Goal: Transaction & Acquisition: Subscribe to service/newsletter

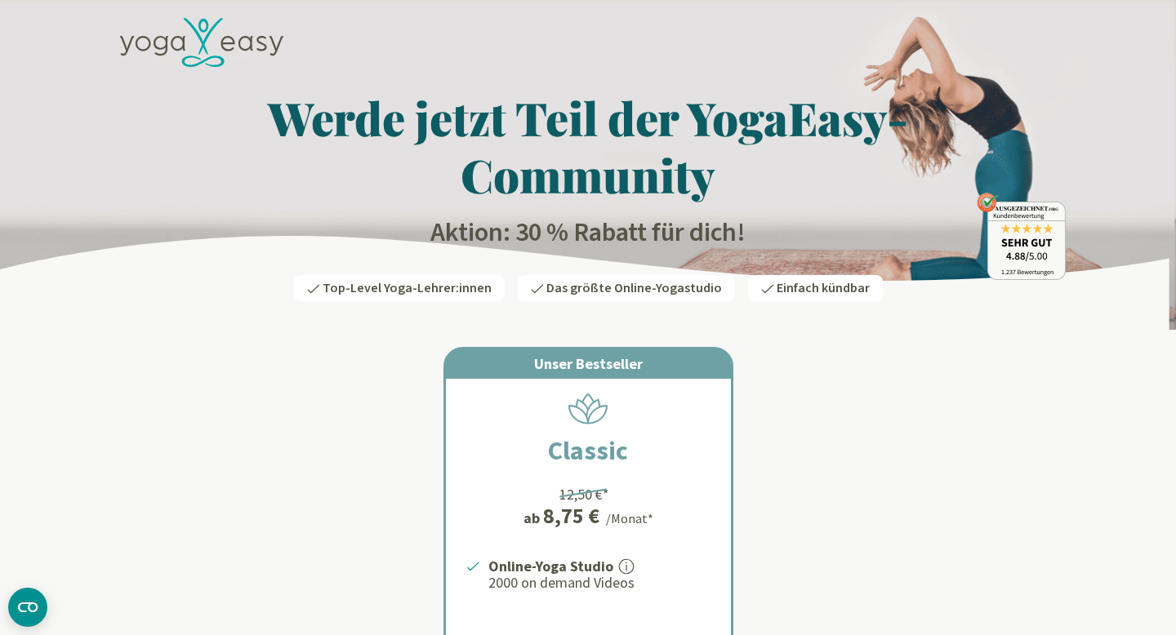
scroll to position [250, 0]
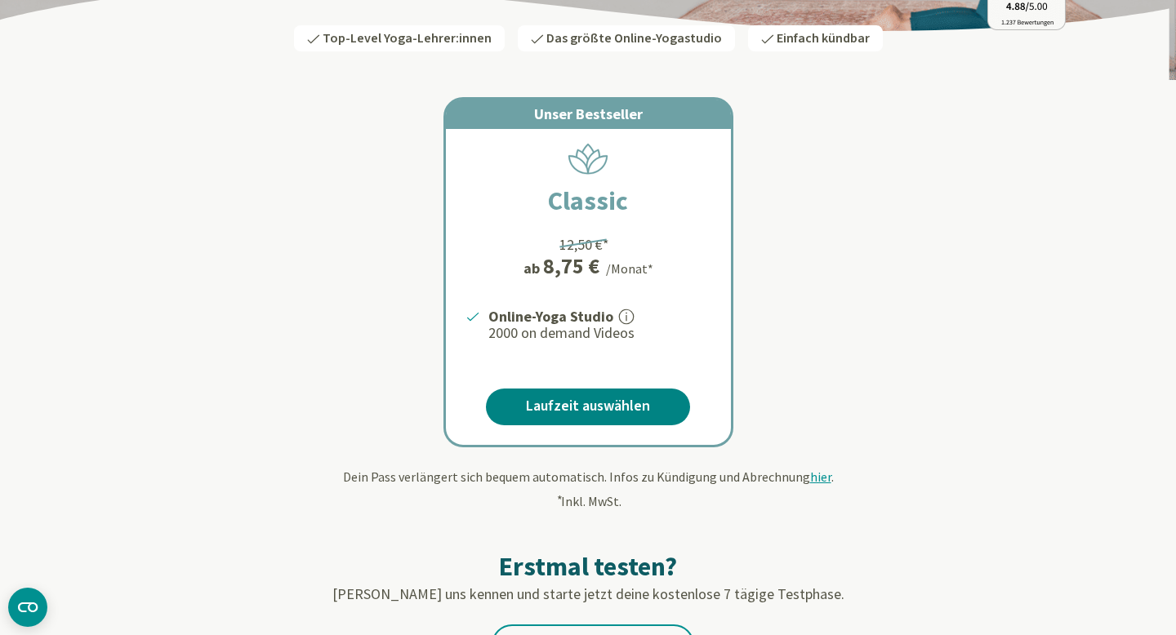
click at [582, 403] on link "Laufzeit auswählen" at bounding box center [588, 407] width 204 height 37
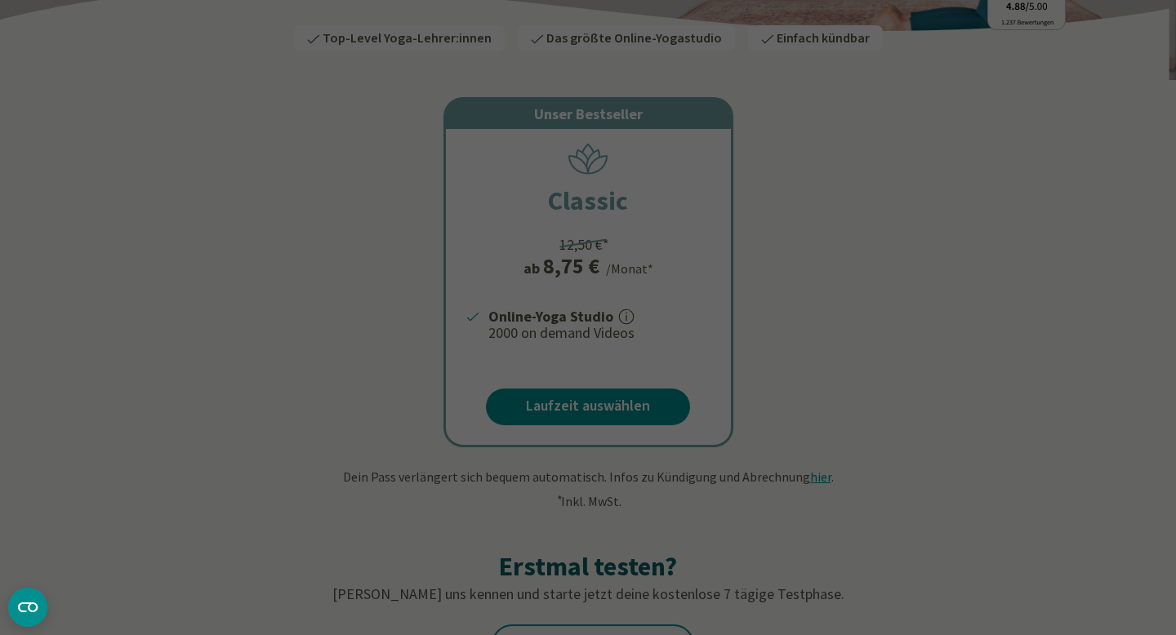
scroll to position [0, 0]
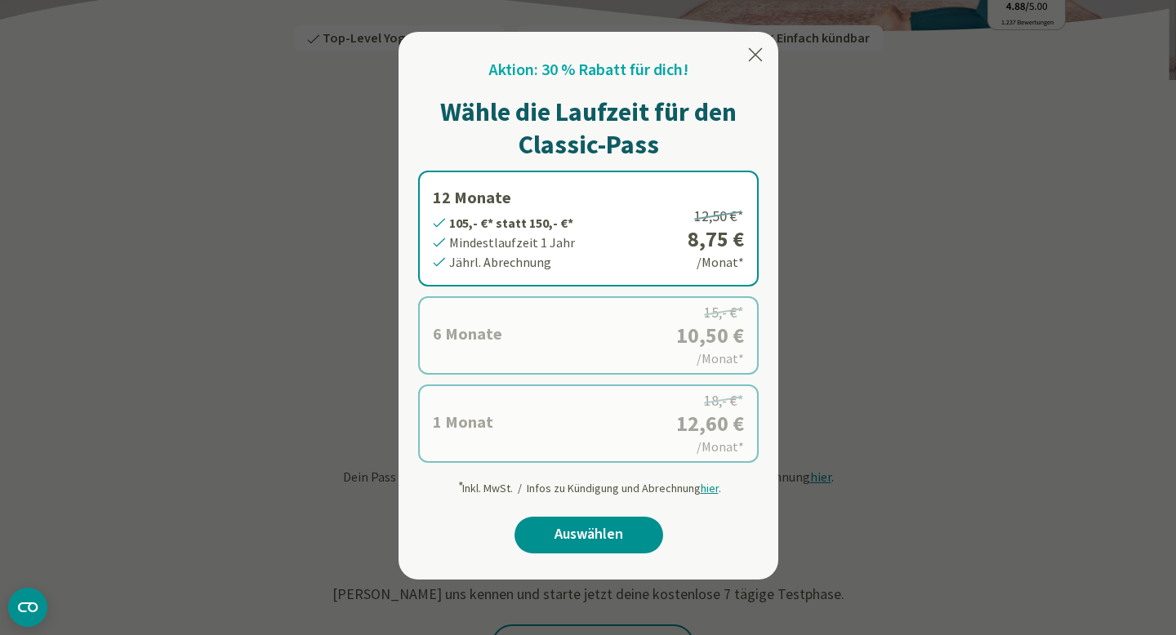
click at [555, 244] on label "12 Monate 105,- €* statt 150,- €* Mindestlaufzeit 1 Jahr Jährl. Abrechnung 12,5…" at bounding box center [588, 229] width 340 height 116
drag, startPoint x: 561, startPoint y: 537, endPoint x: 593, endPoint y: 540, distance: 32.0
click at [561, 537] on link "Auswählen" at bounding box center [588, 535] width 149 height 37
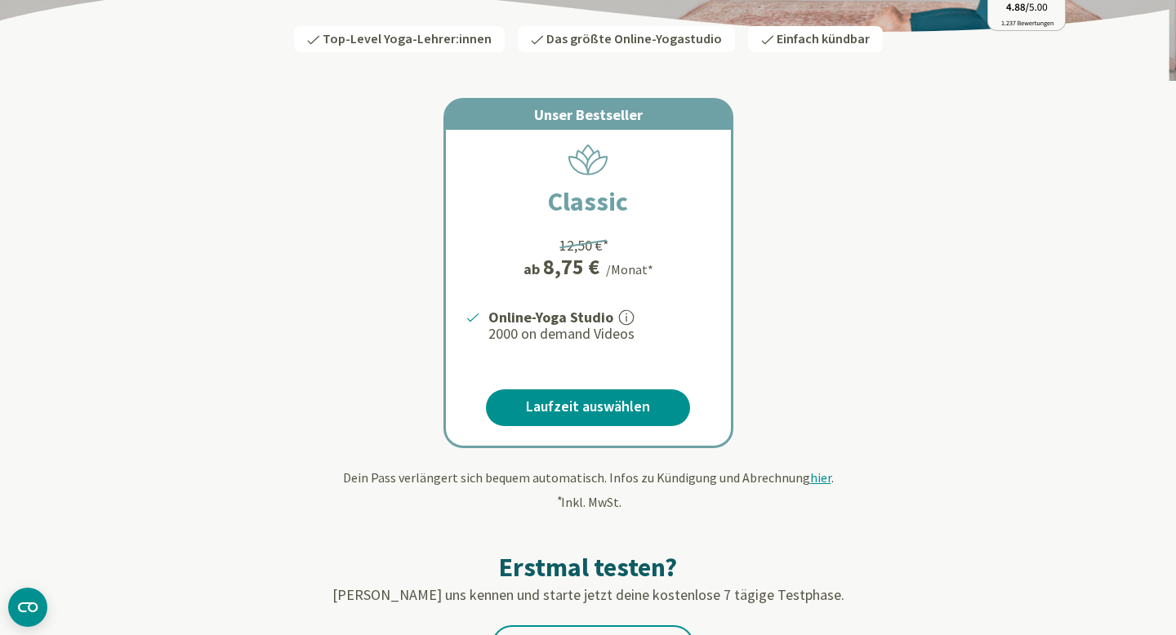
scroll to position [248, 0]
